Goal: Download file/media

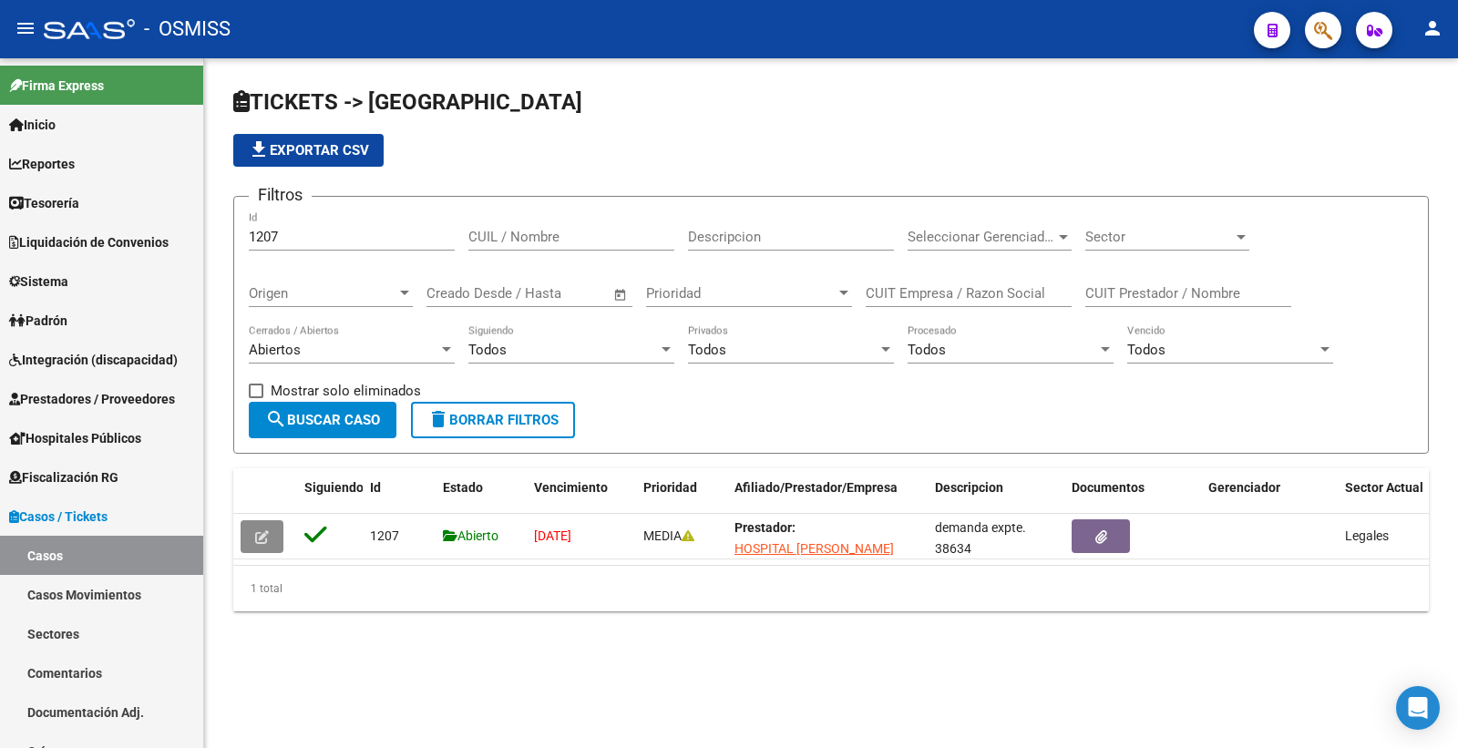
scroll to position [139, 0]
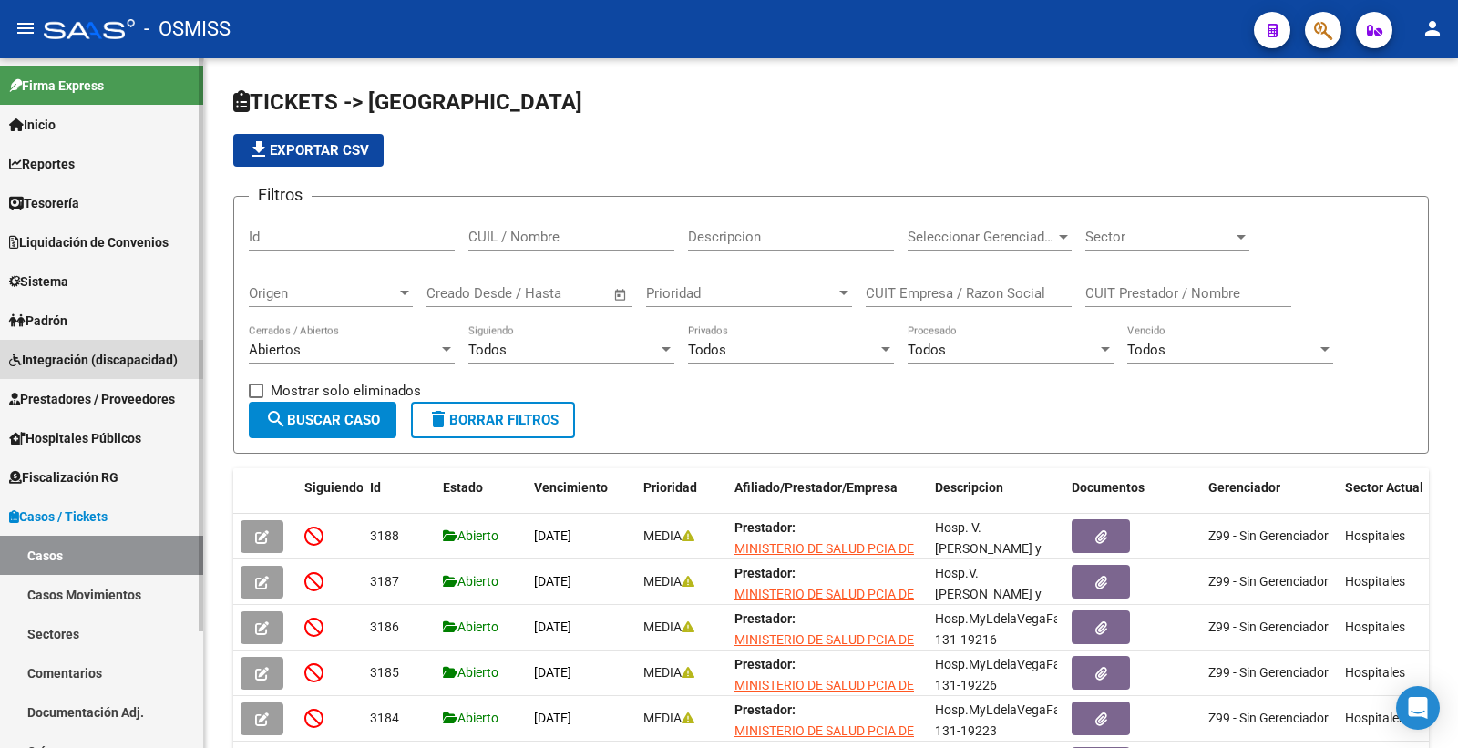
click at [147, 357] on span "Integración (discapacidad)" at bounding box center [93, 360] width 169 height 20
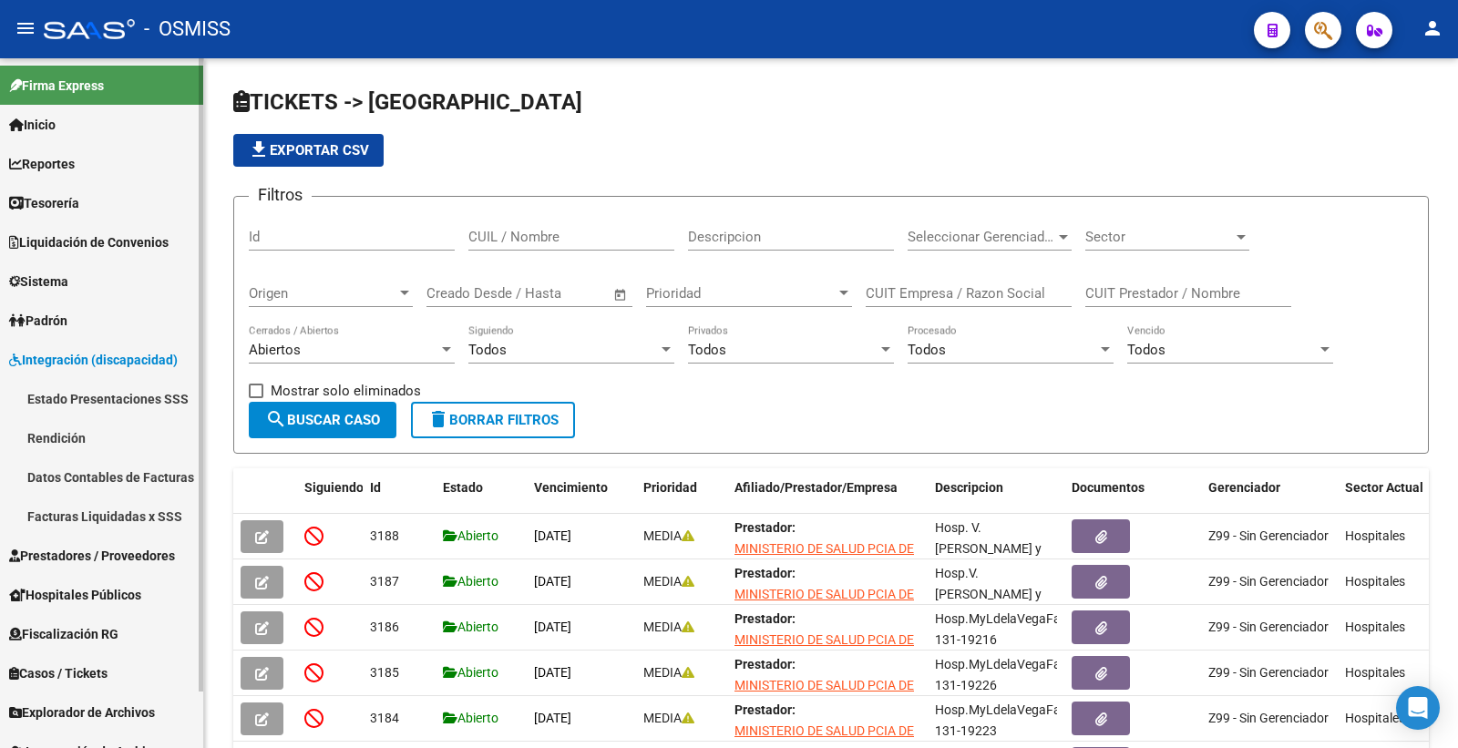
click at [110, 432] on link "Rendición" at bounding box center [101, 437] width 203 height 39
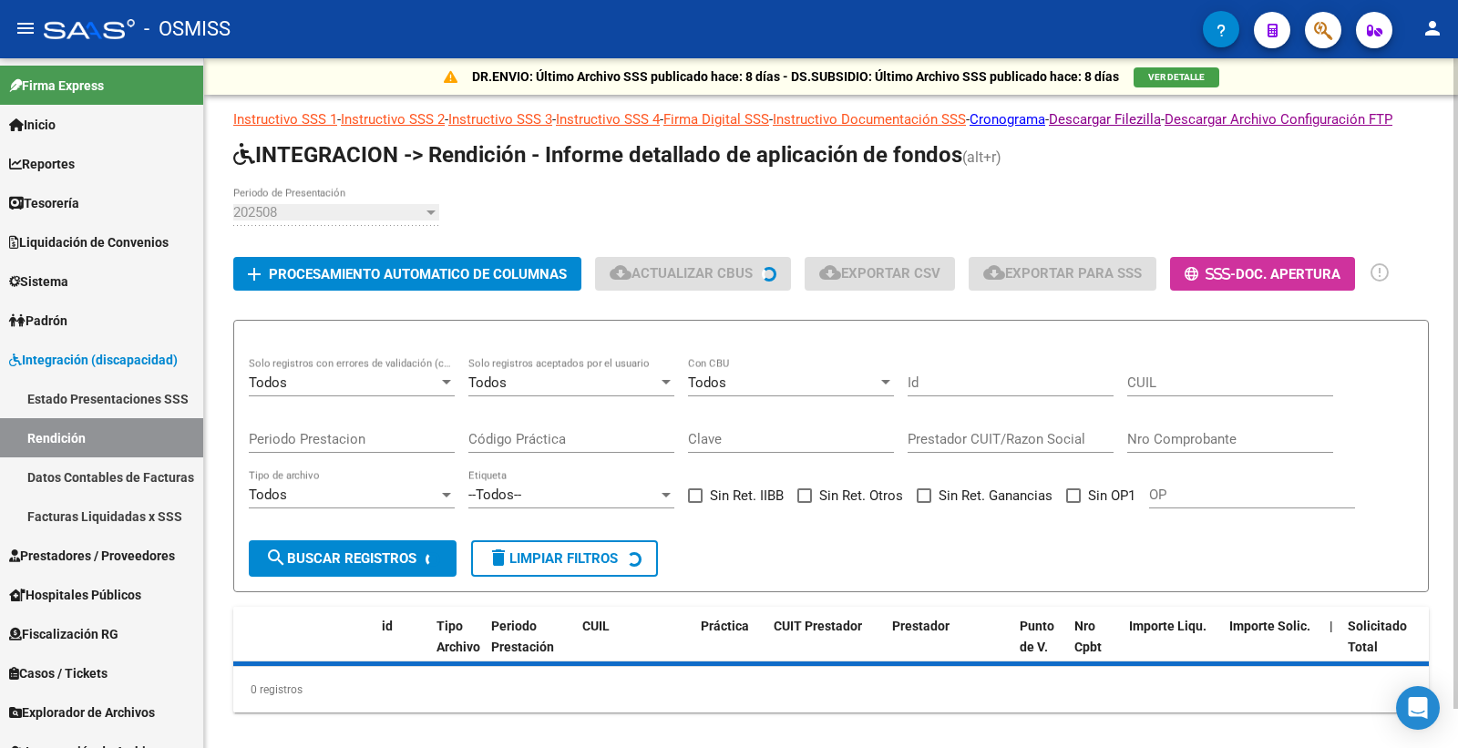
click at [395, 221] on div "202508" at bounding box center [328, 212] width 190 height 16
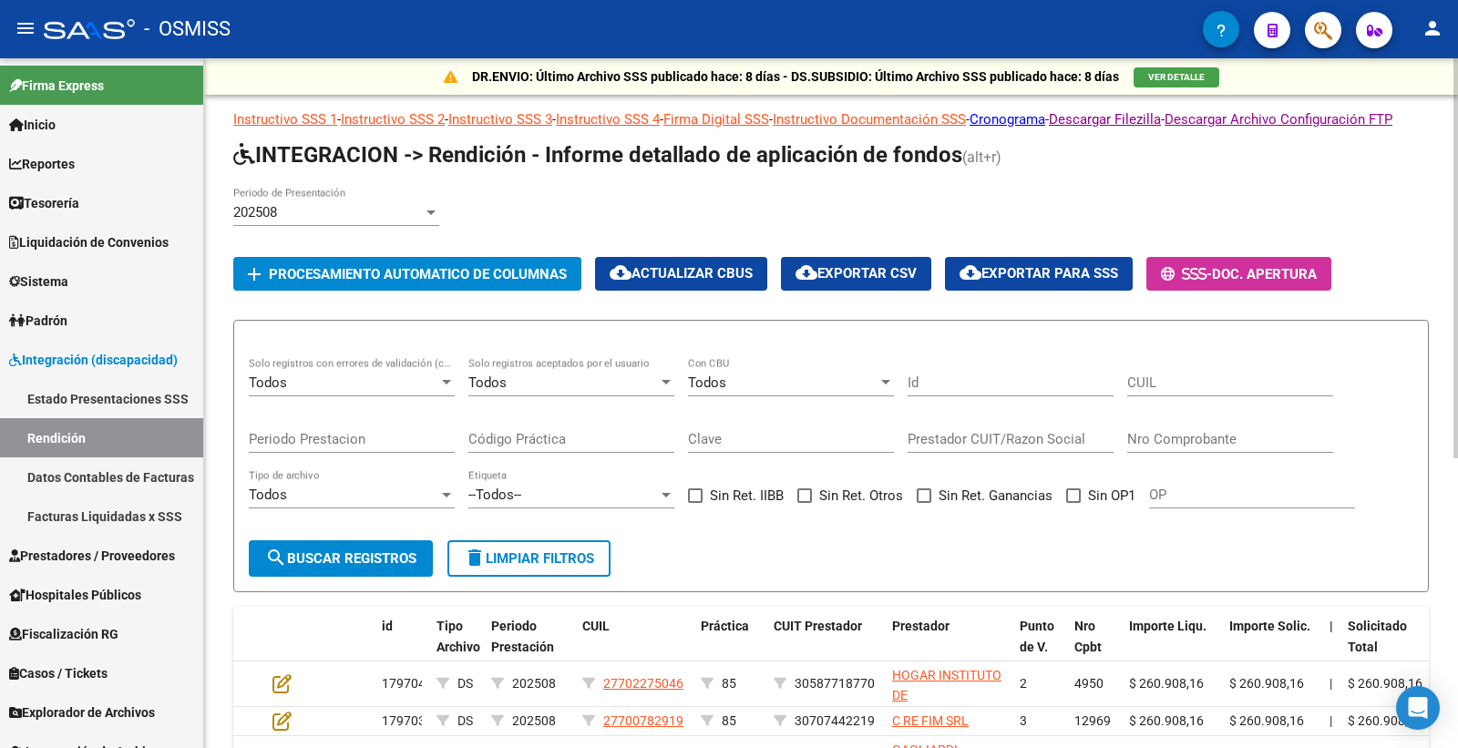
click at [440, 231] on div "202508 Periodo de Presentación" at bounding box center [831, 215] width 1196 height 56
click at [426, 215] on div at bounding box center [430, 213] width 9 height 5
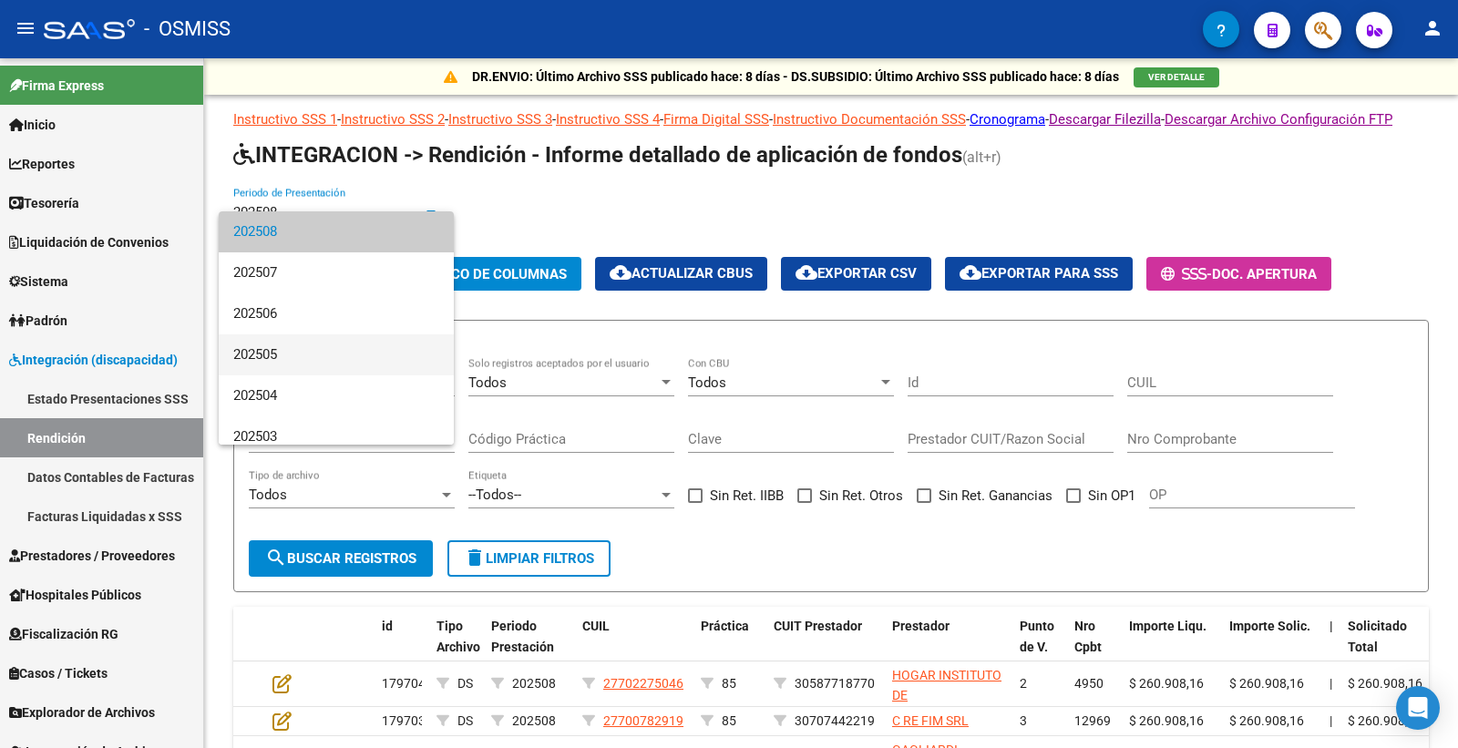
click at [315, 355] on span "202505" at bounding box center [336, 354] width 206 height 41
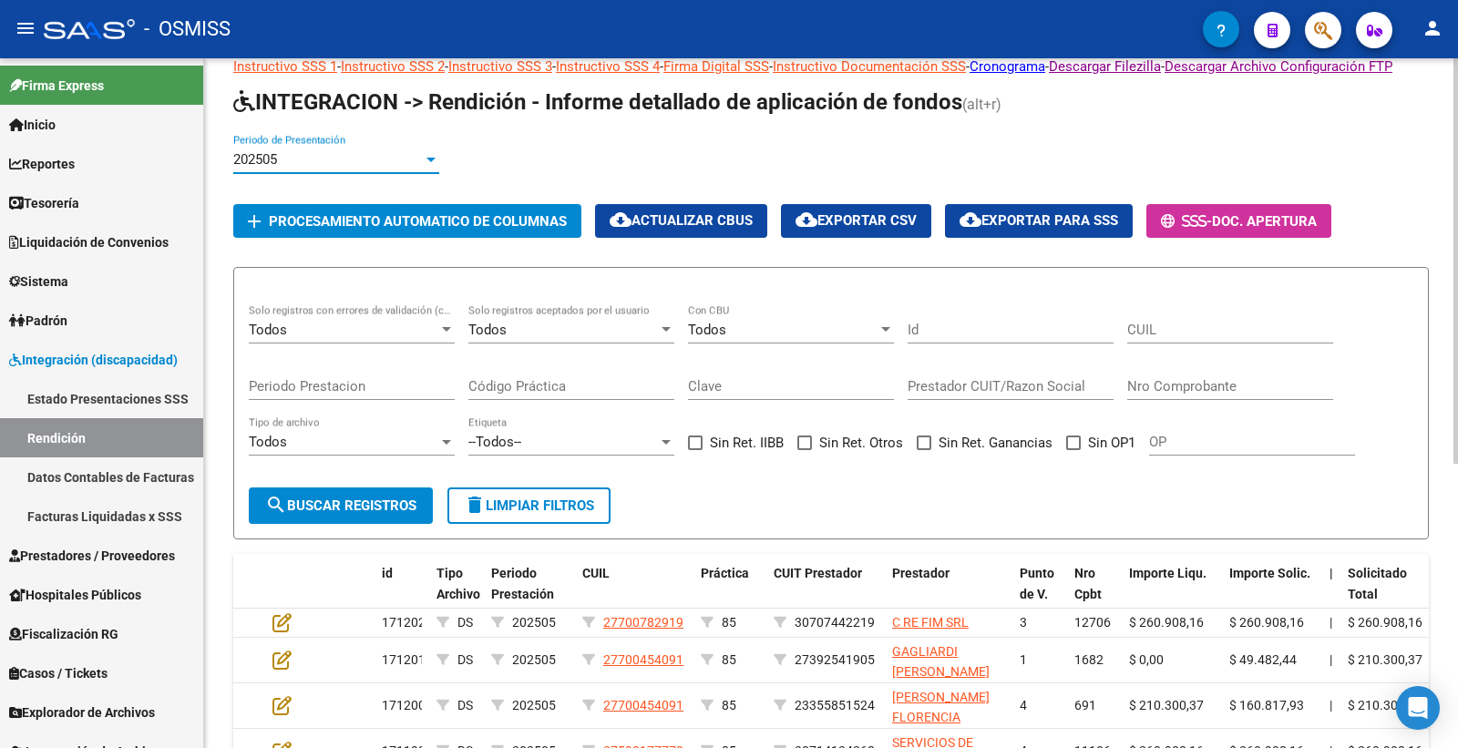
scroll to position [101, 0]
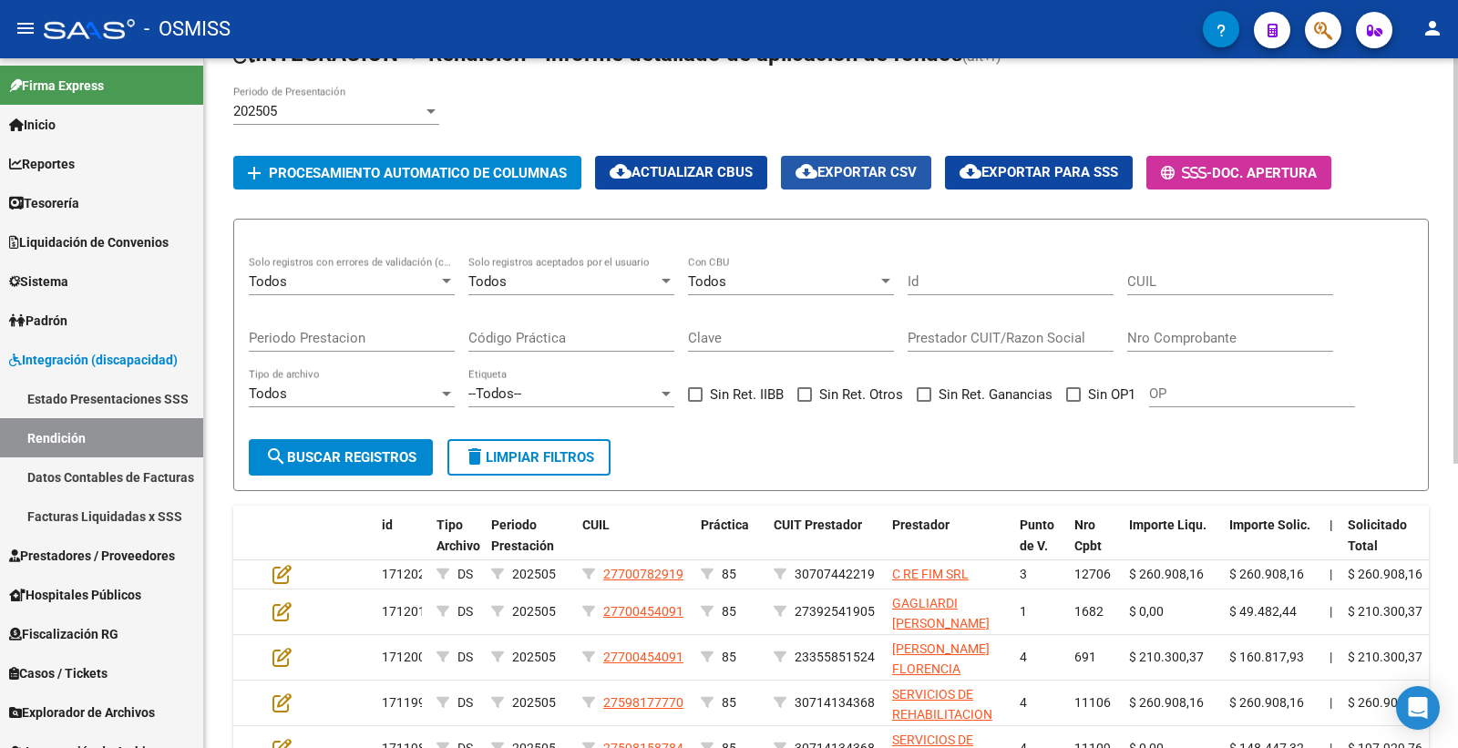
click at [896, 180] on span "cloud_download Exportar CSV" at bounding box center [856, 172] width 121 height 16
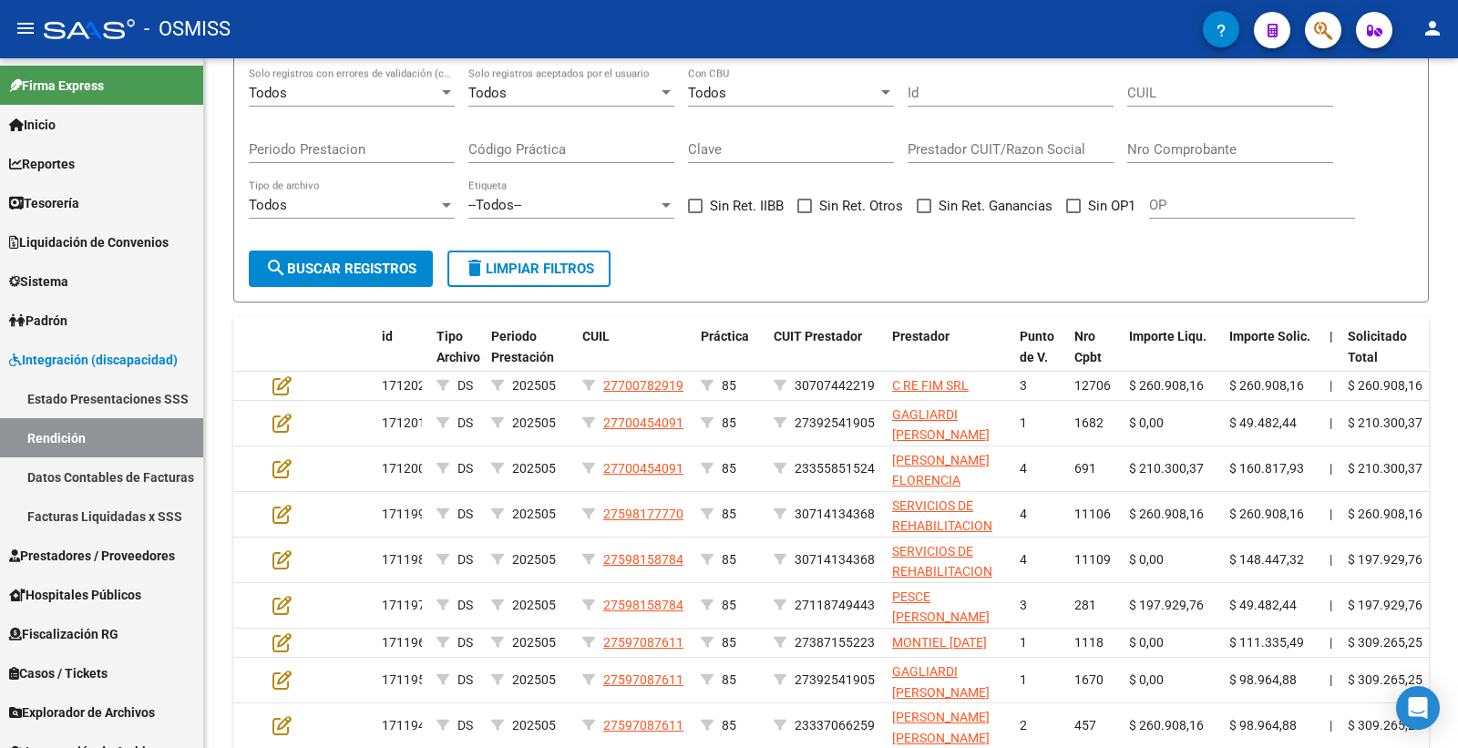
scroll to position [303, 0]
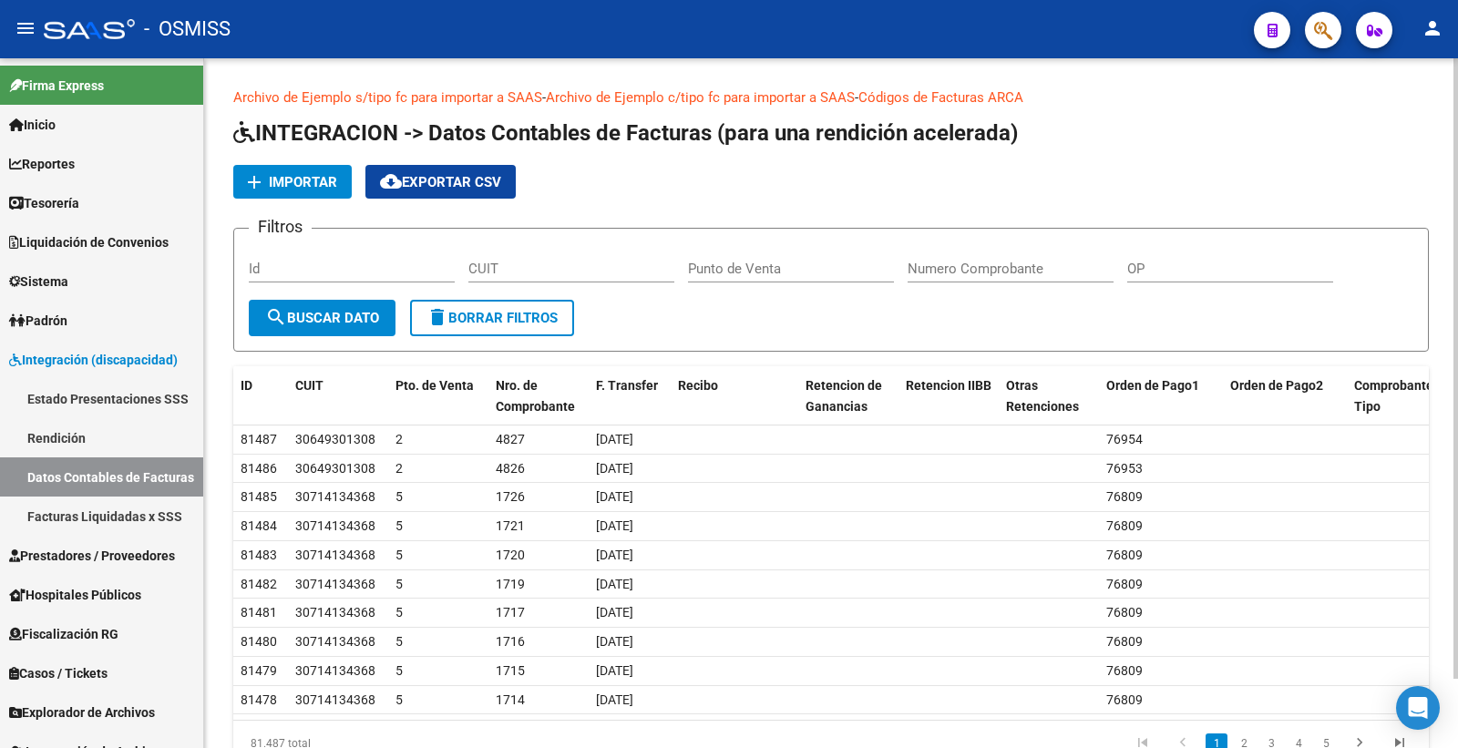
click at [424, 178] on span "cloud_download Exportar CSV" at bounding box center [440, 182] width 121 height 16
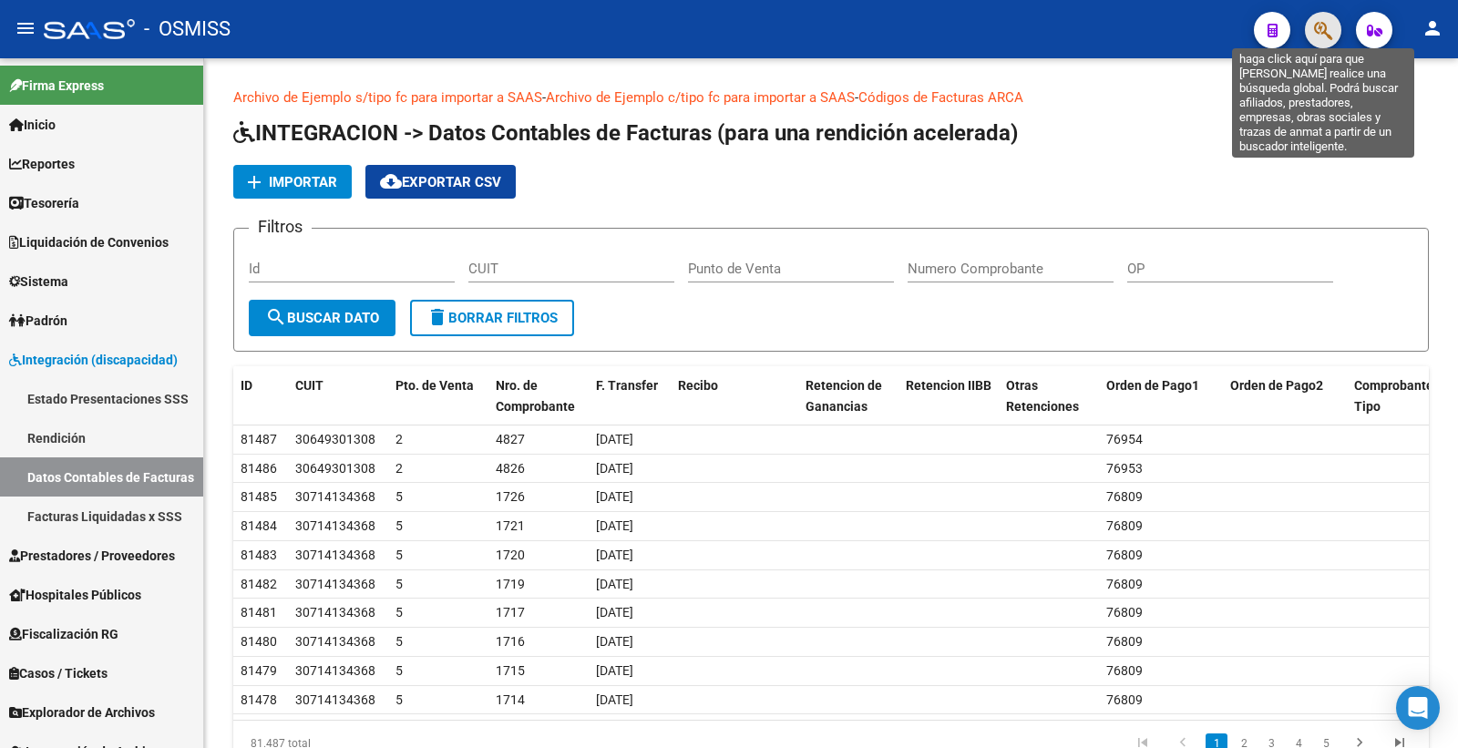
click at [1325, 29] on icon "button" at bounding box center [1323, 30] width 18 height 21
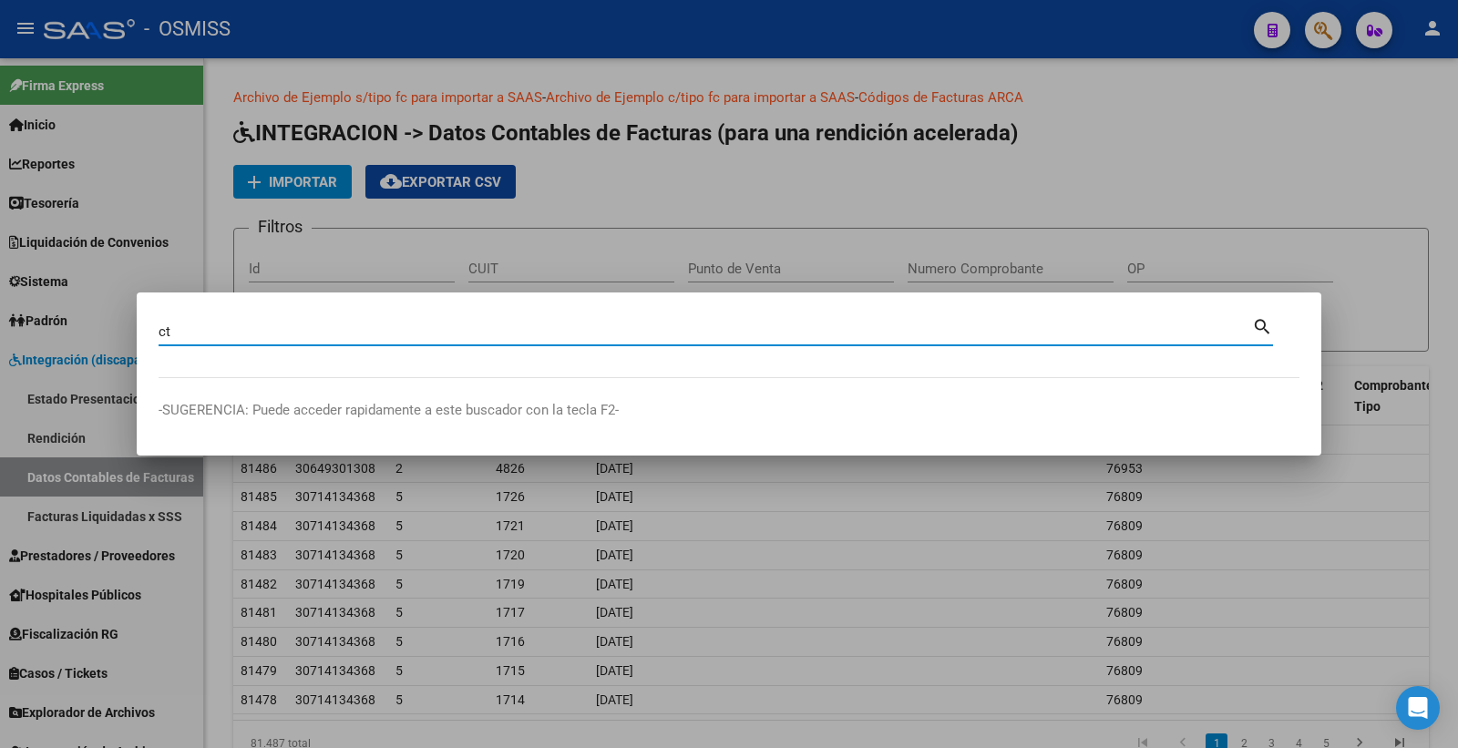
type input "c"
type input "tipo fc para exportar"
